Goal: Find contact information: Find contact information

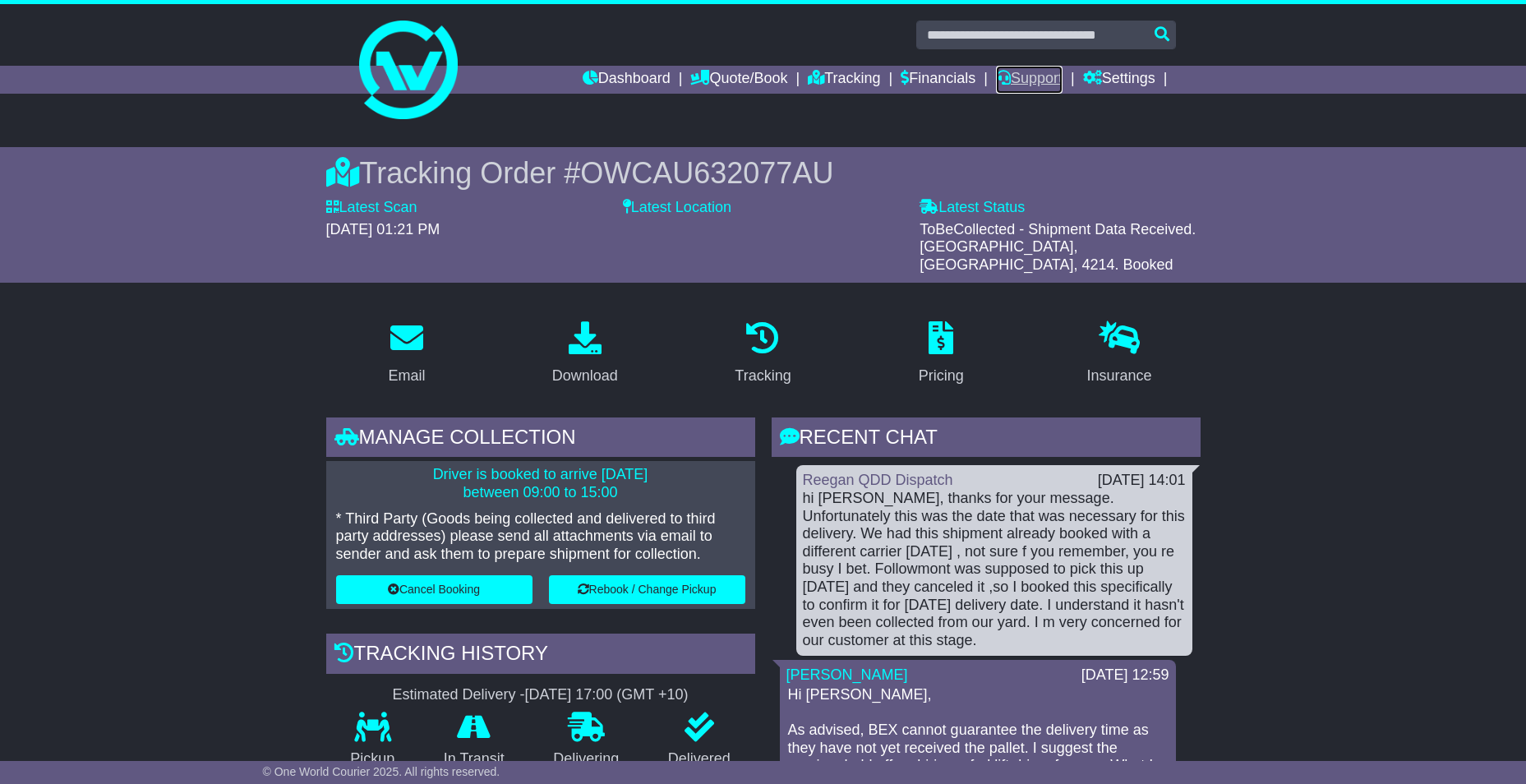
click at [1042, 72] on link "Support" at bounding box center [1029, 79] width 67 height 28
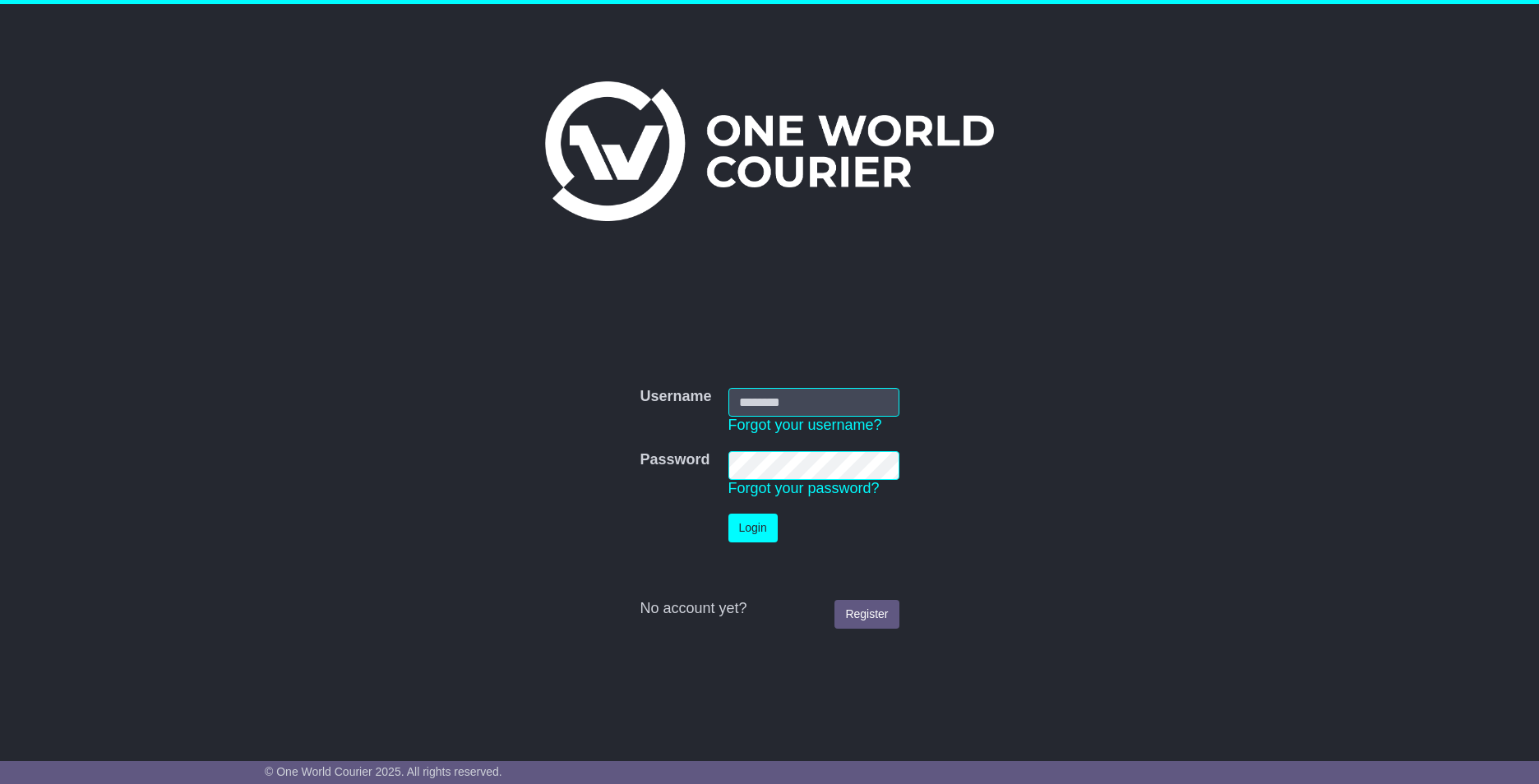
type input "**********"
click at [755, 524] on button "Login" at bounding box center [753, 528] width 49 height 29
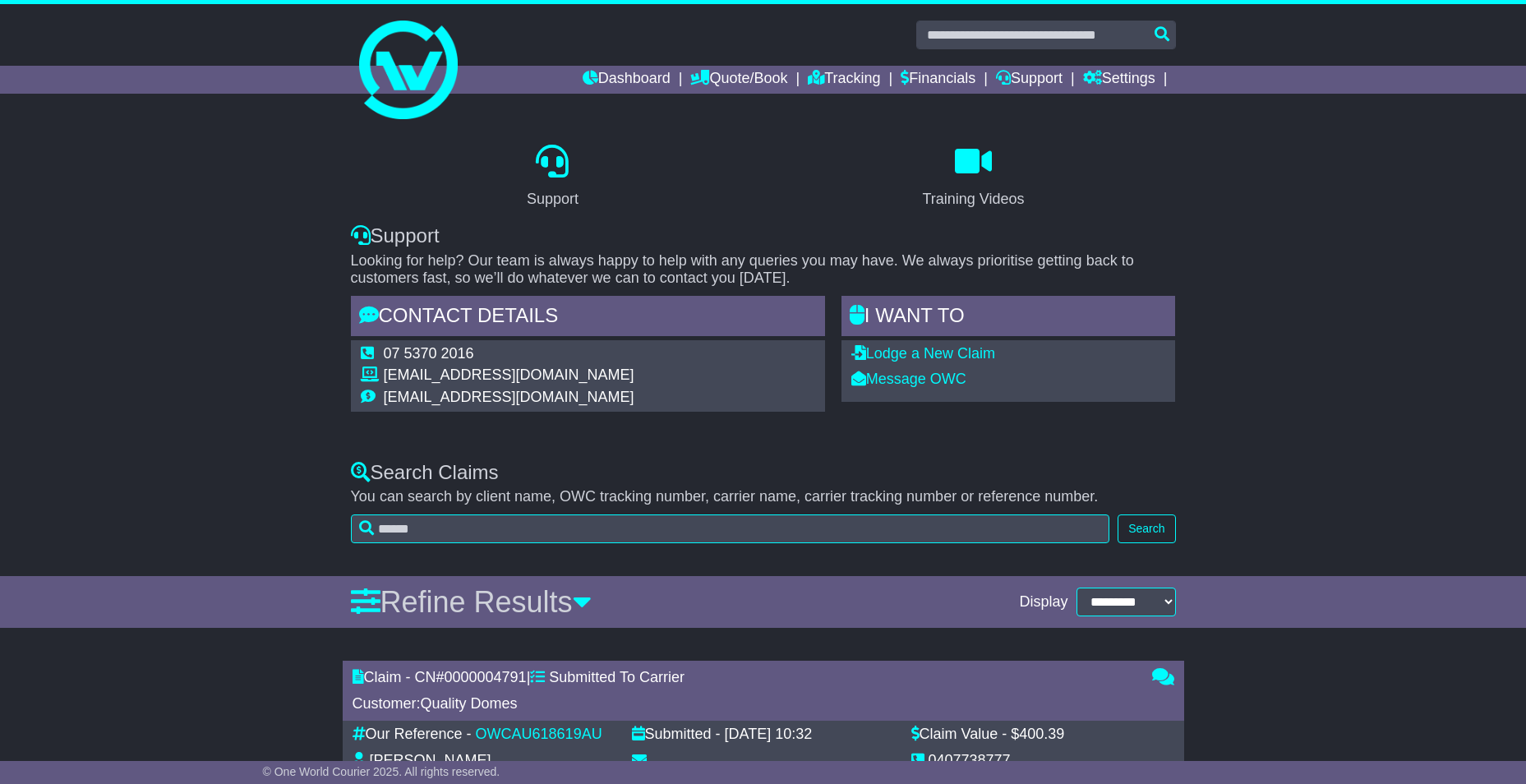
click at [441, 352] on td "07 5370 2016" at bounding box center [508, 356] width 250 height 22
copy tbody "07 5370 2016"
click at [857, 68] on link "Tracking" at bounding box center [844, 79] width 73 height 28
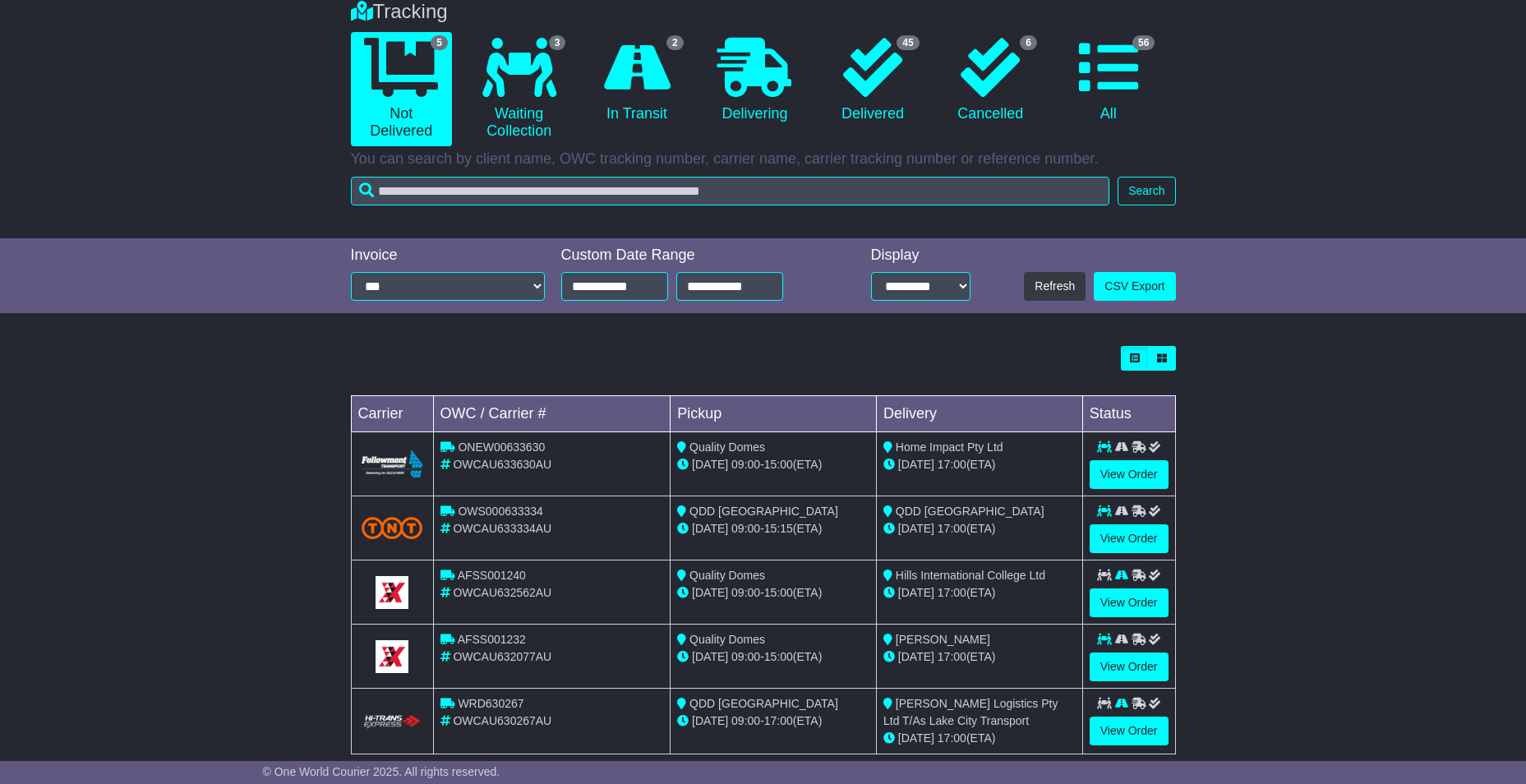
scroll to position [164, 0]
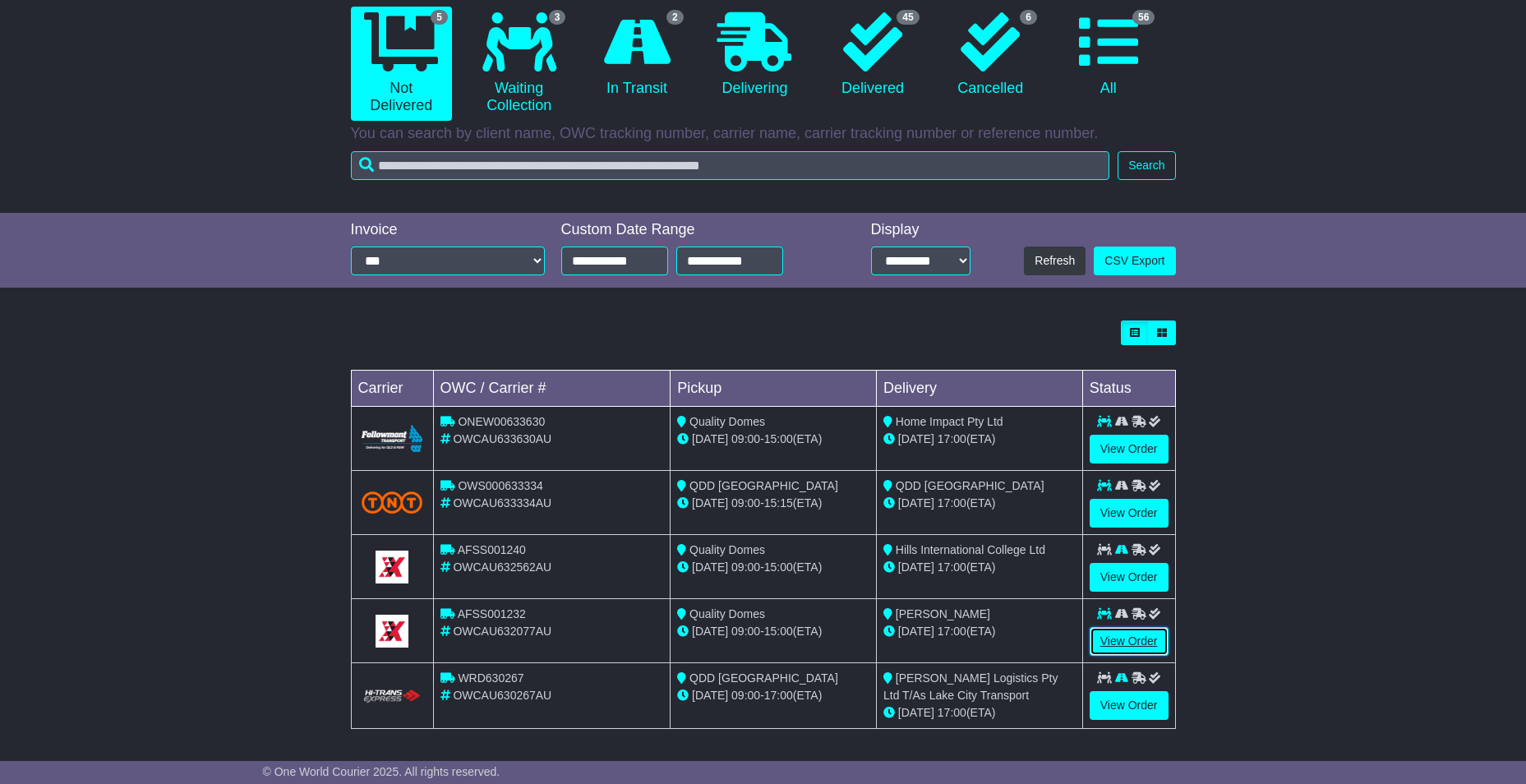
click at [1124, 633] on link "View Order" at bounding box center [1130, 642] width 79 height 29
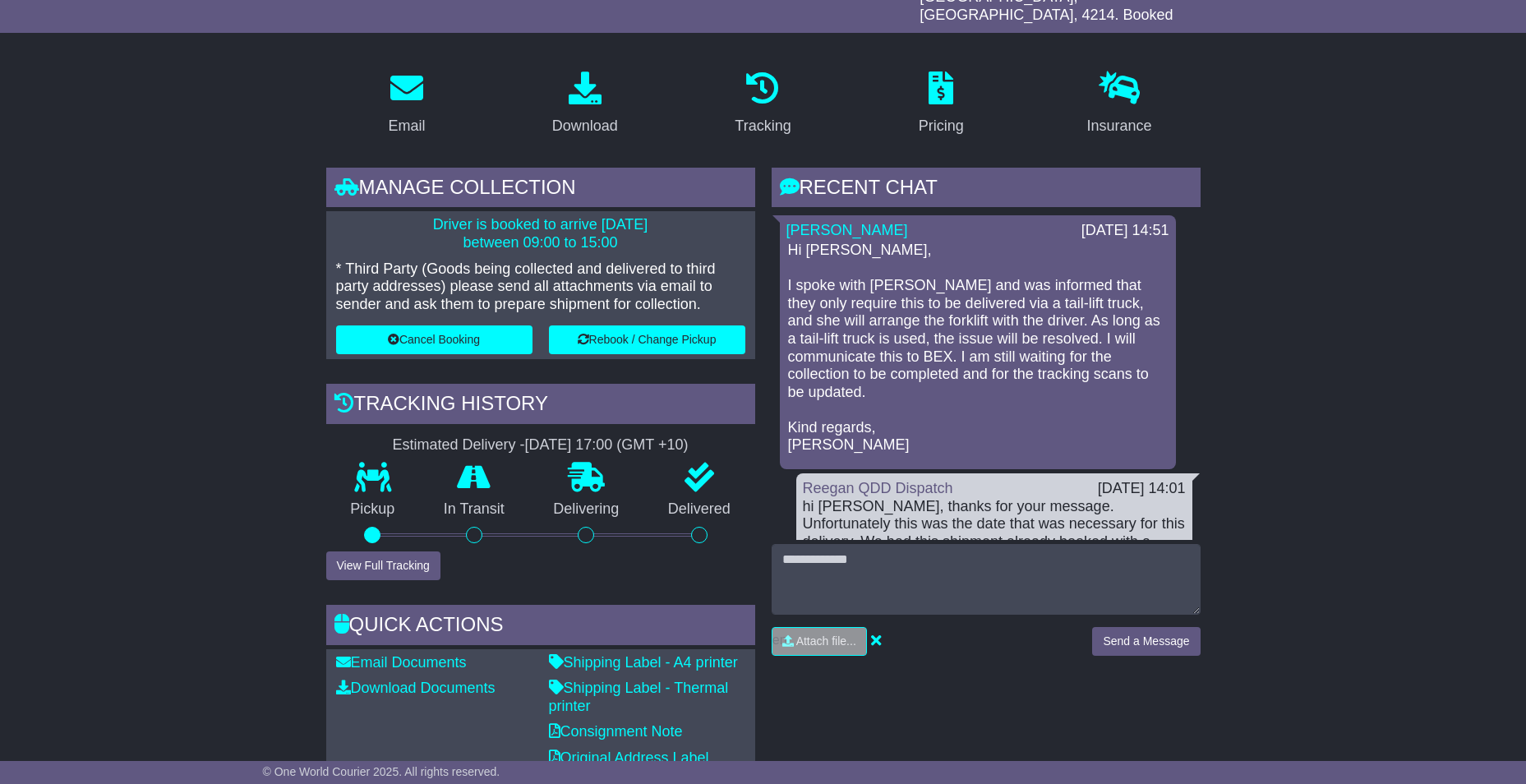
scroll to position [246, 0]
